Goal: Use online tool/utility

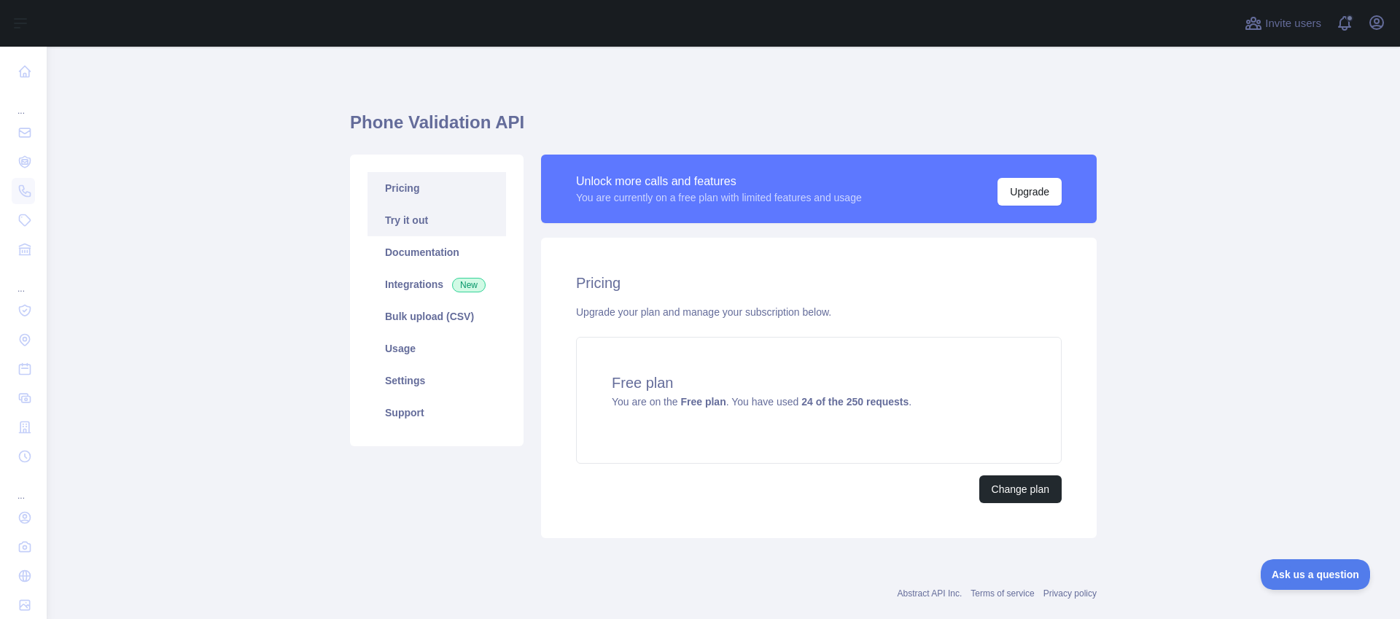
click at [446, 228] on link "Try it out" at bounding box center [437, 220] width 139 height 32
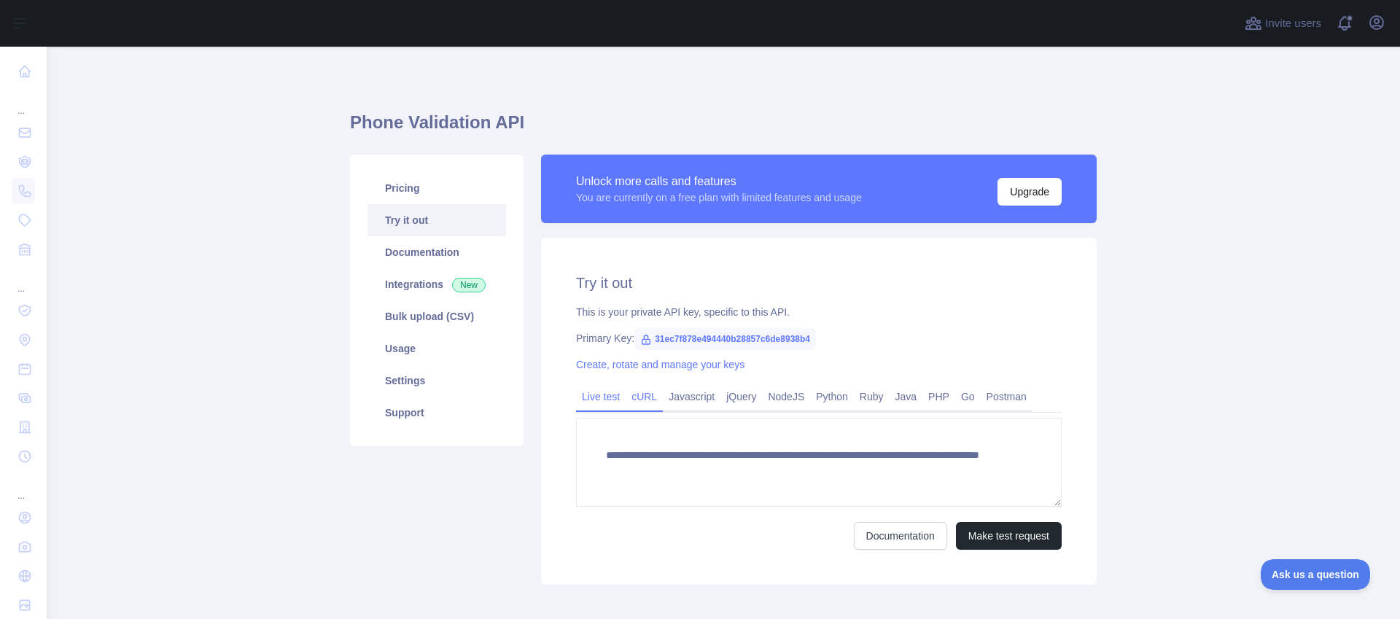
click at [639, 400] on link "cURL" at bounding box center [644, 396] width 37 height 23
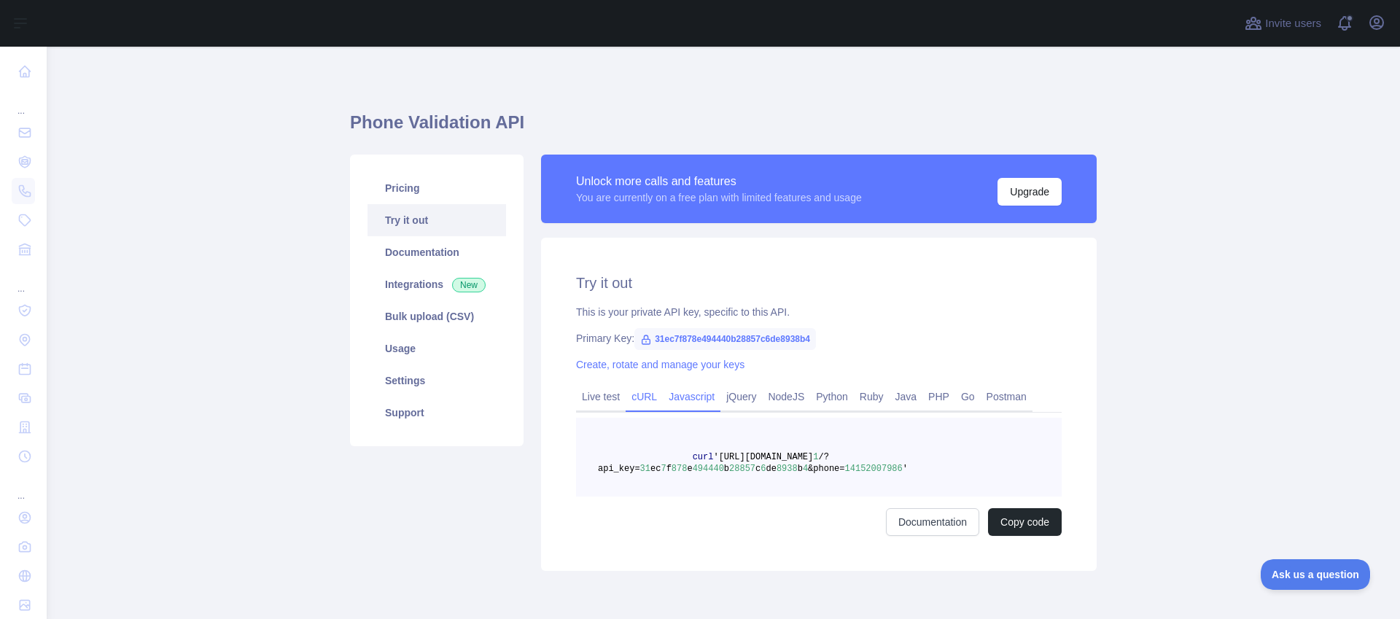
click at [693, 401] on link "Javascript" at bounding box center [692, 396] width 58 height 23
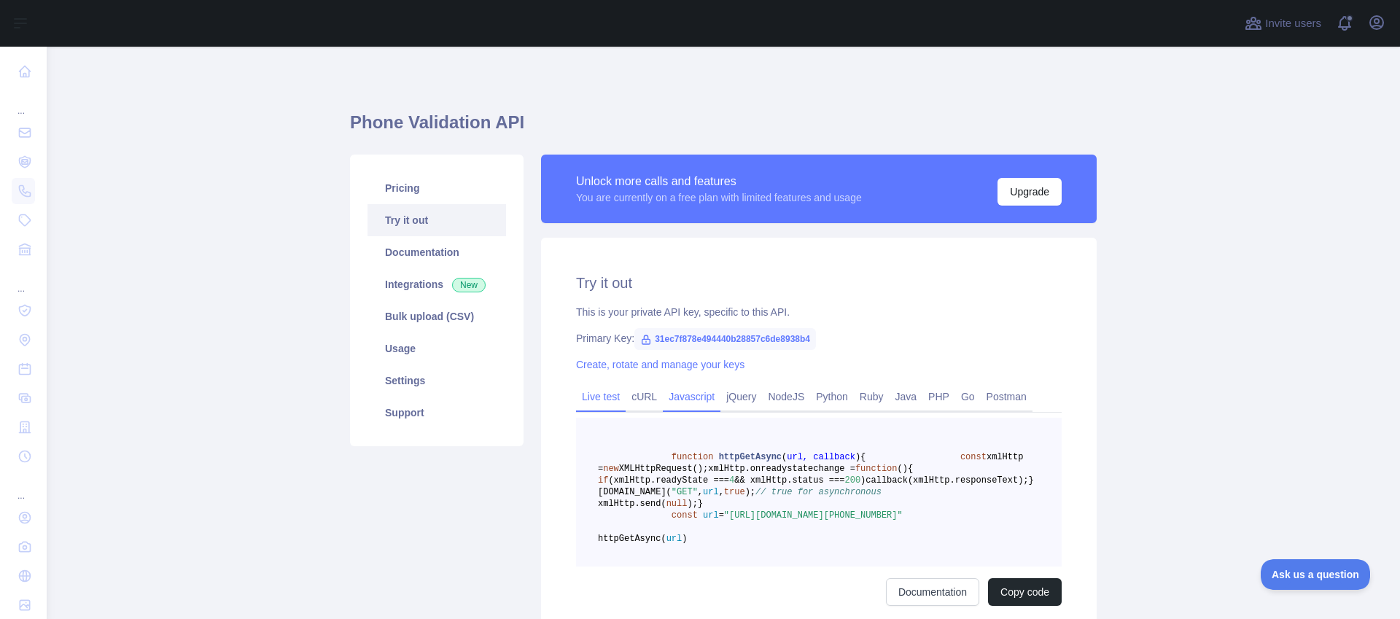
click at [576, 399] on link "Live test" at bounding box center [601, 396] width 50 height 23
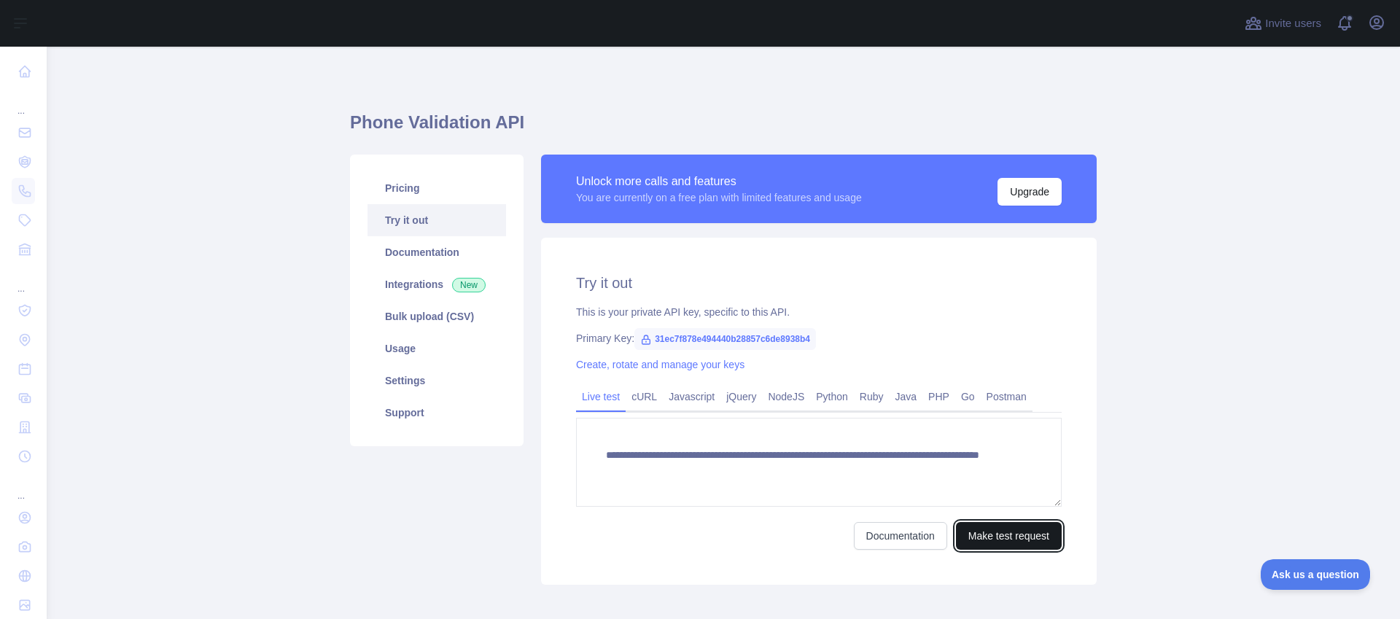
click at [1033, 534] on button "Make test request" at bounding box center [1009, 536] width 106 height 28
